Goal: Information Seeking & Learning: Learn about a topic

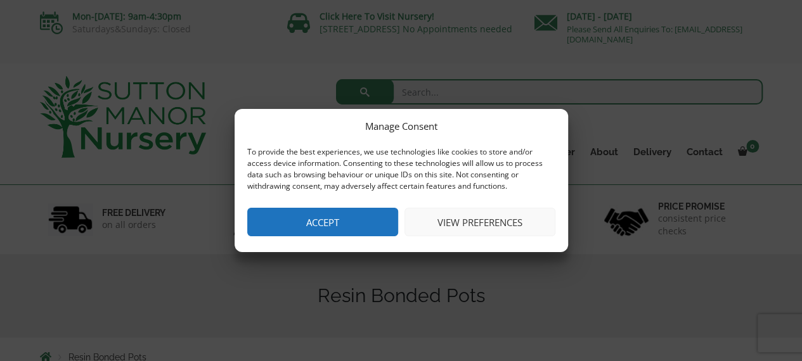
click at [309, 220] on button "Accept" at bounding box center [322, 222] width 151 height 29
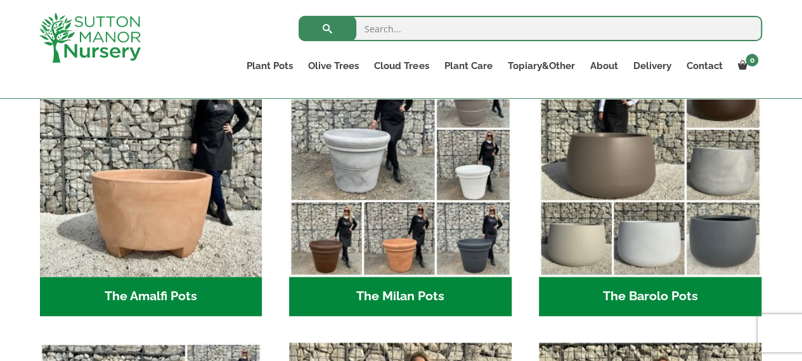
scroll to position [370, 0]
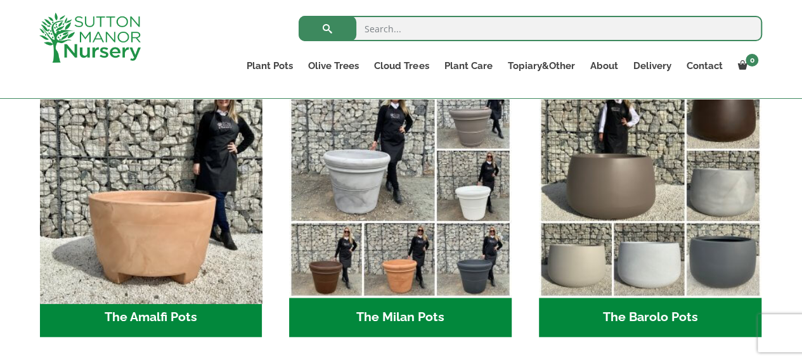
click at [157, 259] on img "Visit product category The Amalfi Pots" at bounding box center [150, 186] width 233 height 233
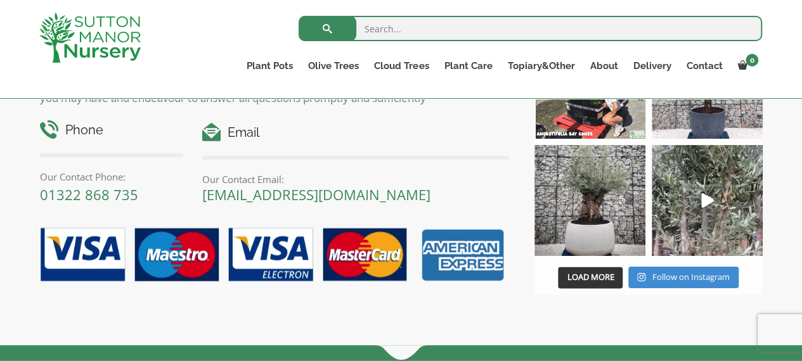
scroll to position [863, 0]
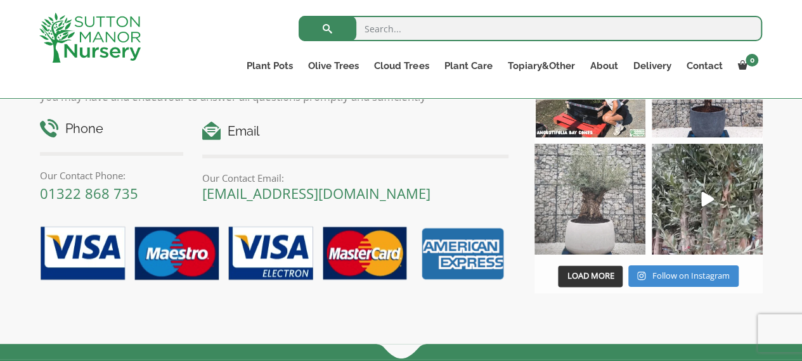
click at [593, 238] on img at bounding box center [589, 199] width 111 height 111
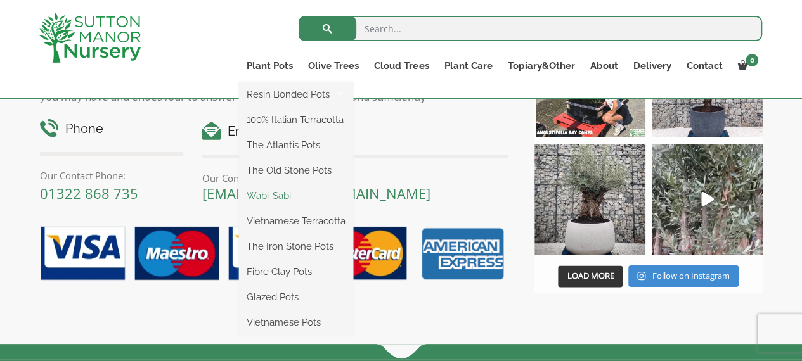
click at [274, 197] on link "Wabi-Sabi" at bounding box center [296, 195] width 114 height 19
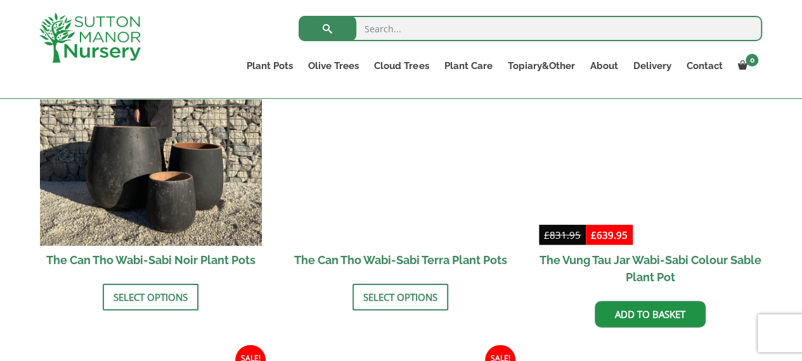
scroll to position [1397, 0]
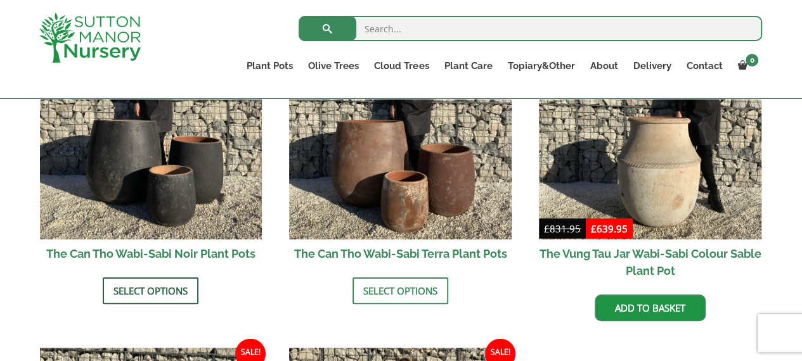
click at [158, 294] on link "Select options" at bounding box center [151, 291] width 96 height 27
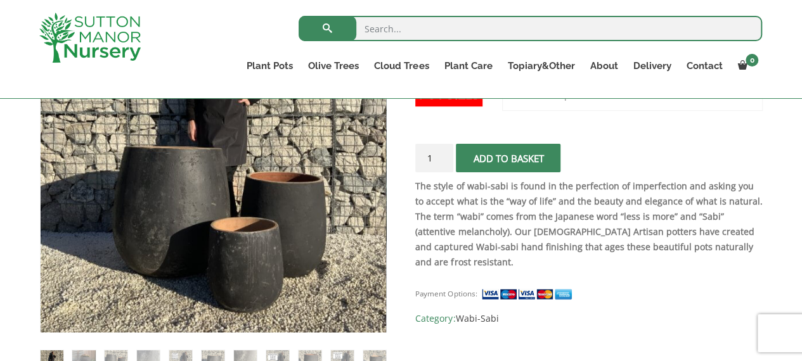
scroll to position [202, 0]
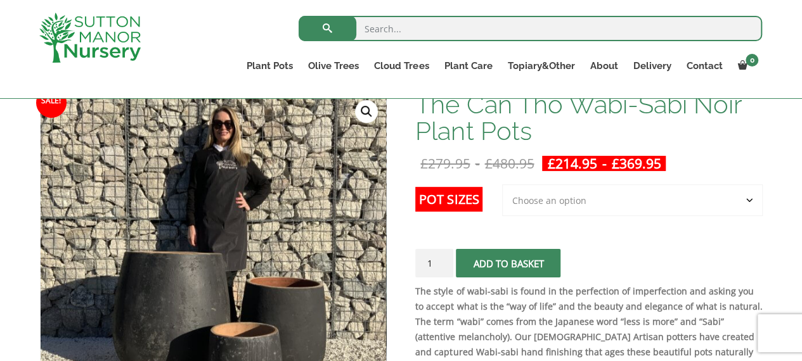
drag, startPoint x: 806, startPoint y: 56, endPoint x: 799, endPoint y: 51, distance: 8.3
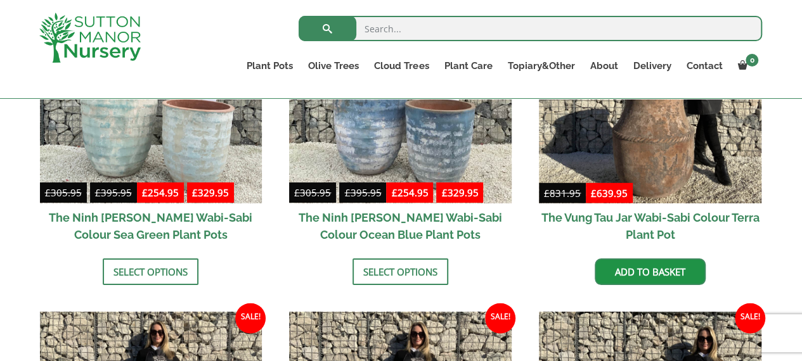
scroll to position [987, 0]
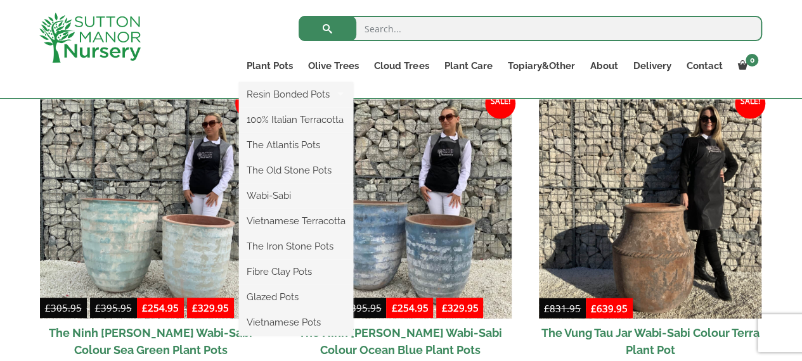
click at [260, 69] on link "Plant Pots" at bounding box center [269, 66] width 61 height 18
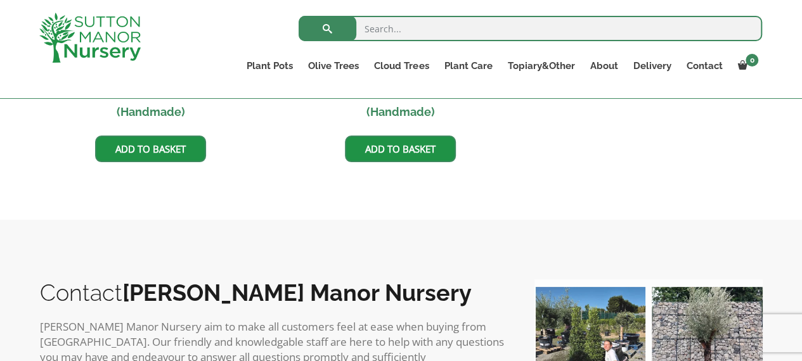
scroll to position [672, 0]
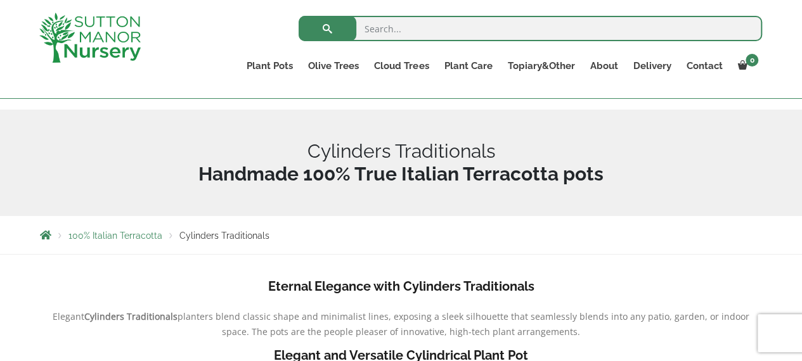
scroll to position [95, 0]
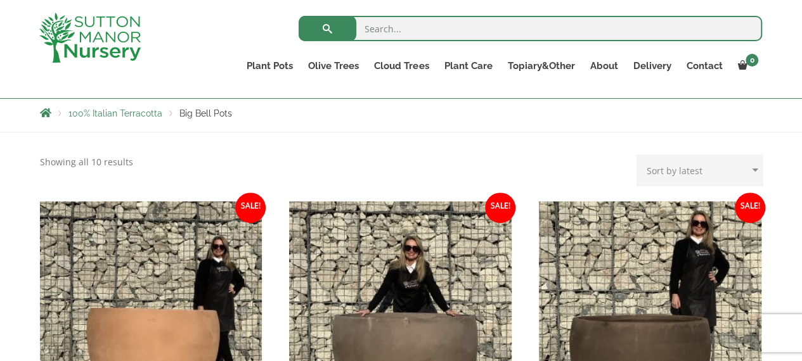
scroll to position [185, 0]
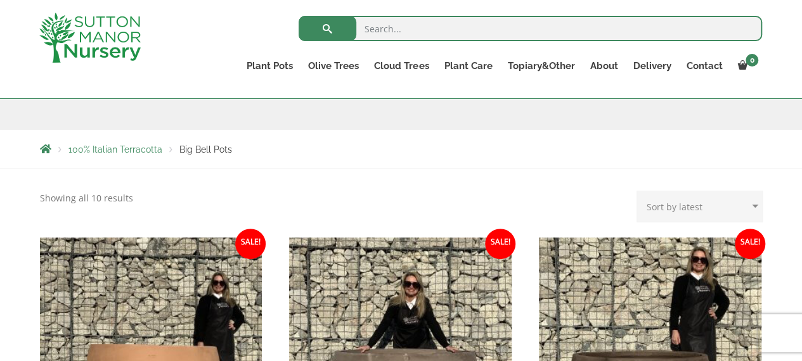
click at [445, 27] on input "search" at bounding box center [530, 28] width 463 height 25
type input "barolo"
click at [299, 16] on button "submit" at bounding box center [328, 28] width 58 height 25
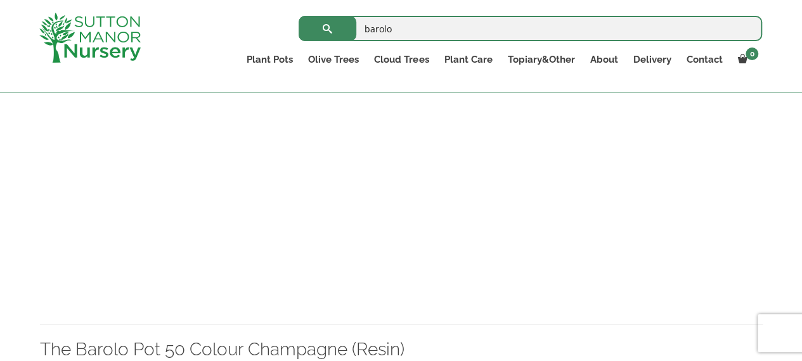
scroll to position [4367, 0]
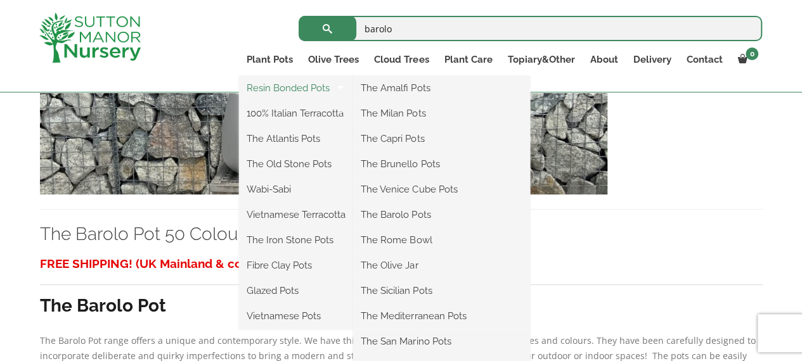
click at [279, 91] on link "Resin Bonded Pots" at bounding box center [296, 88] width 114 height 19
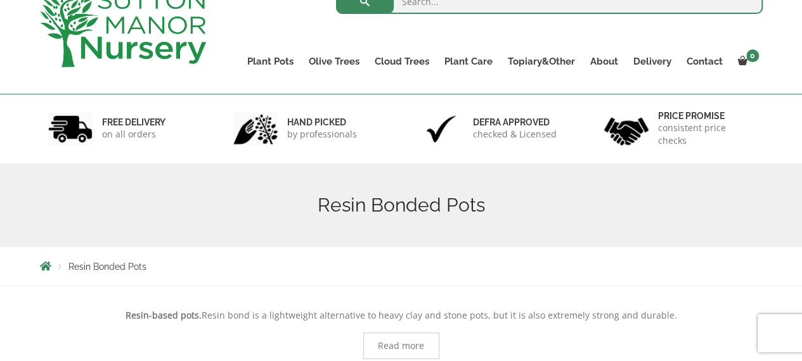
scroll to position [27, 0]
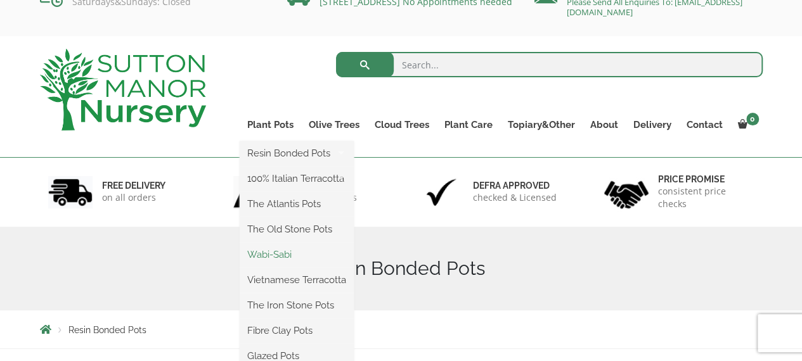
drag, startPoint x: 291, startPoint y: 228, endPoint x: 268, endPoint y: 254, distance: 35.5
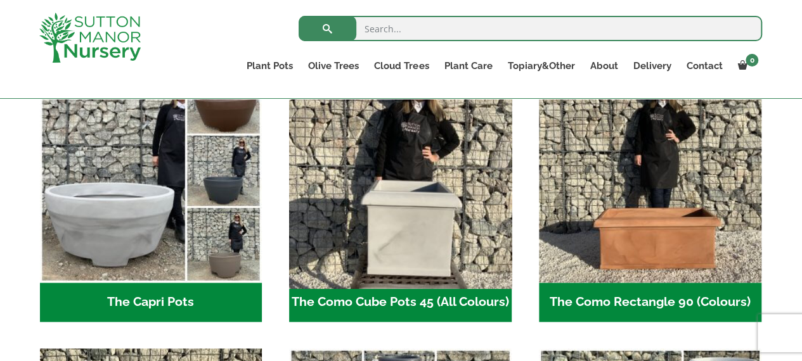
scroll to position [676, 0]
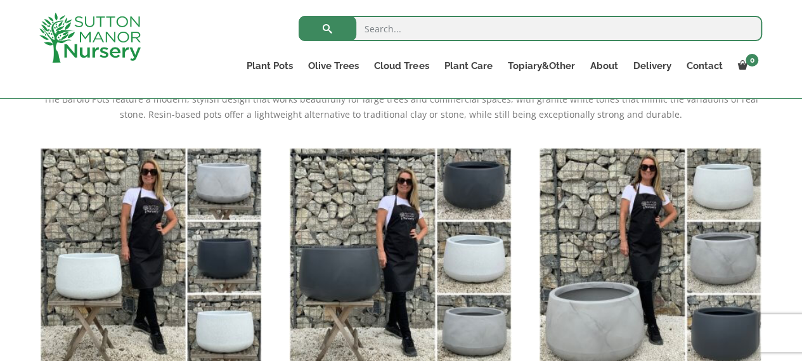
scroll to position [311, 0]
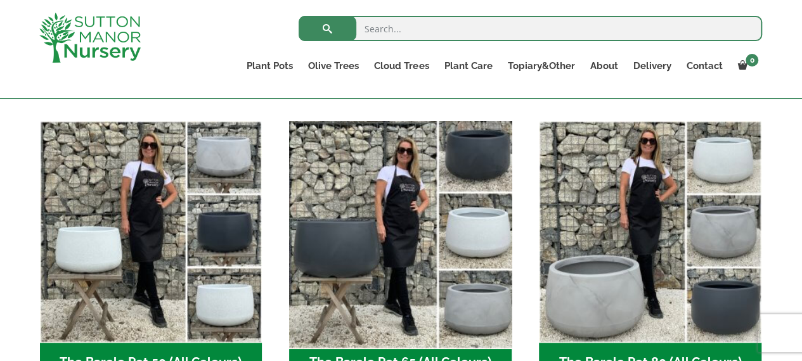
click at [462, 252] on img "Visit product category The Barolo Pot 65 (All Colours)" at bounding box center [400, 231] width 233 height 233
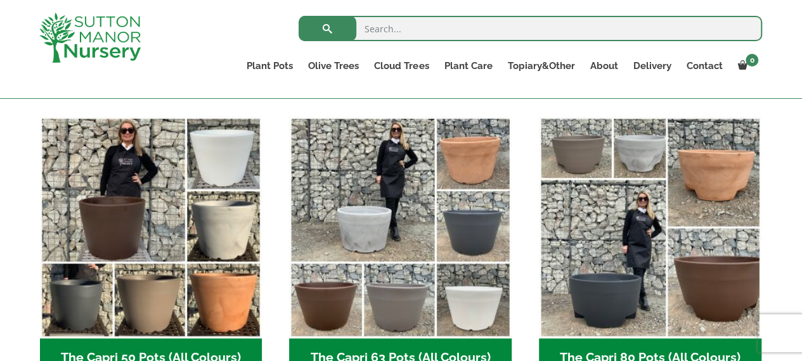
scroll to position [318, 0]
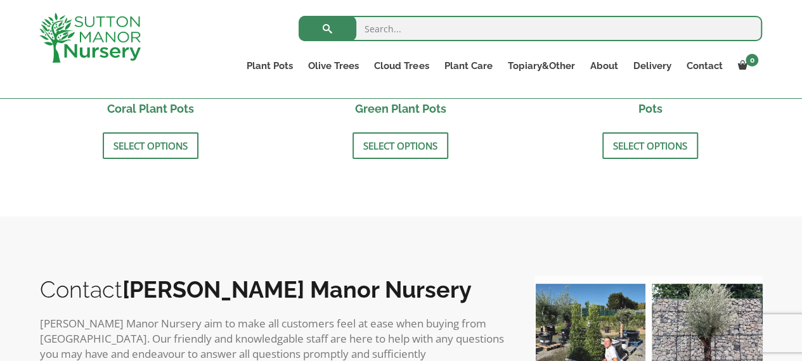
scroll to position [1338, 0]
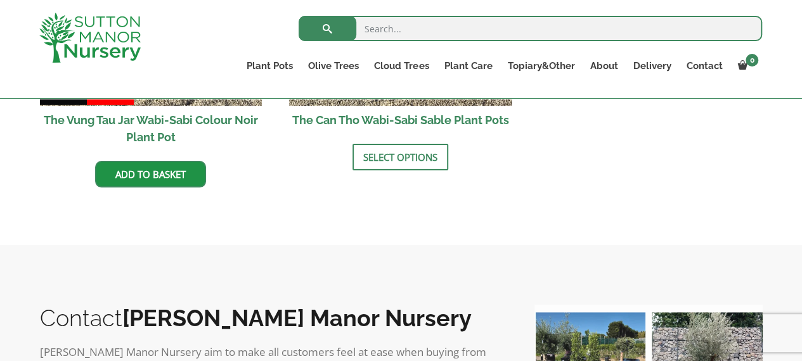
scroll to position [1868, 0]
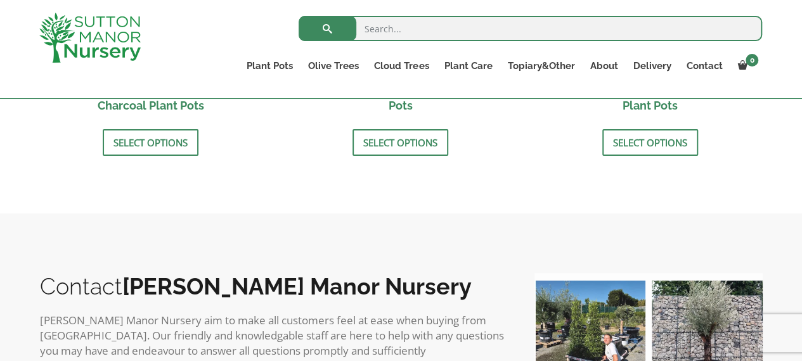
scroll to position [658, 0]
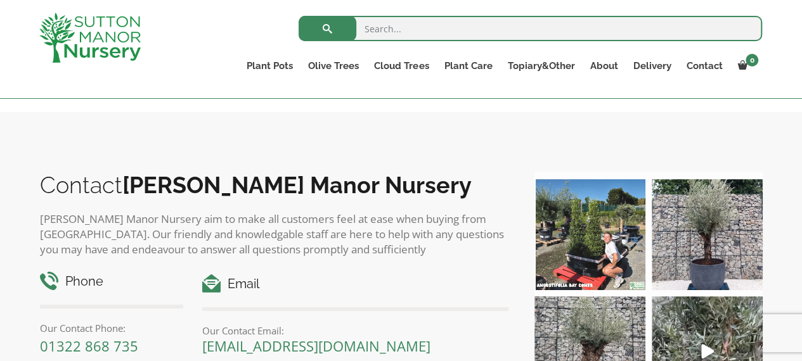
scroll to position [975, 0]
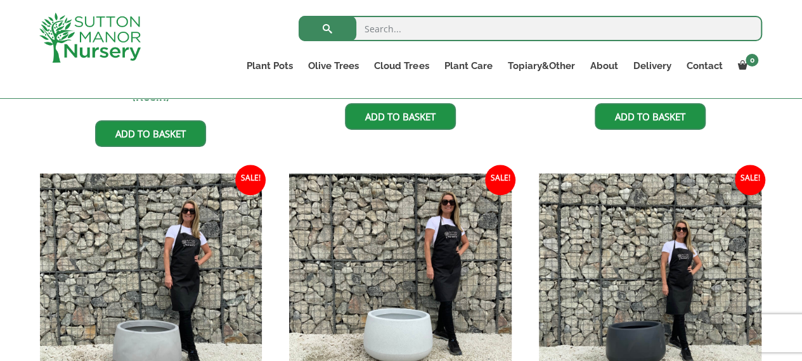
scroll to position [678, 0]
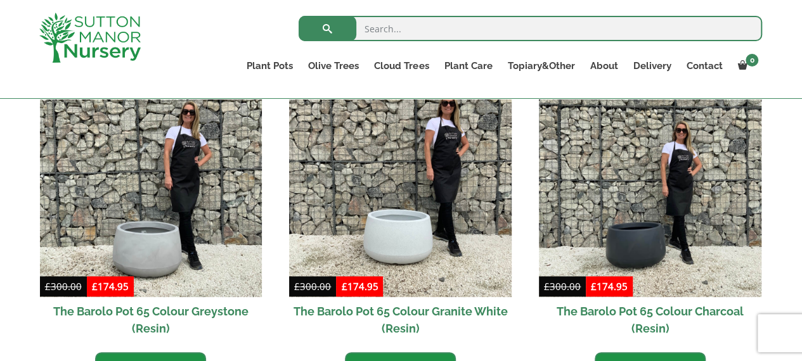
click at [375, 3] on div "Search for: Plant Pots Resin Bonded Pots The Amalfi Pots The Milan Pots The Cap…" at bounding box center [474, 49] width 593 height 98
